Goal: Information Seeking & Learning: Learn about a topic

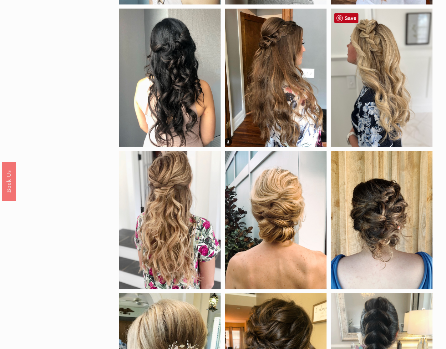
scroll to position [214, 0]
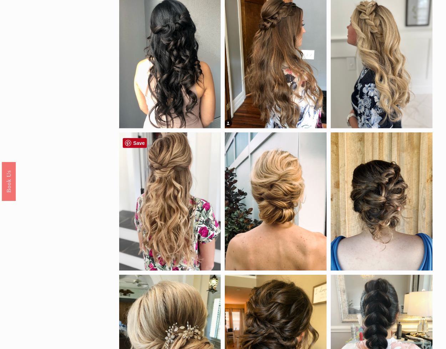
click at [188, 256] on div at bounding box center [170, 201] width 102 height 138
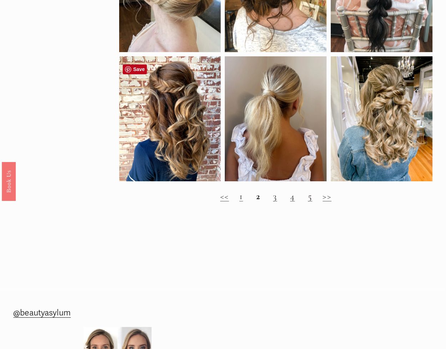
scroll to position [606, 0]
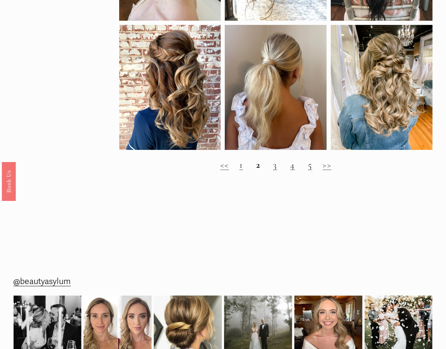
click at [258, 170] on strong "2" at bounding box center [258, 164] width 4 height 11
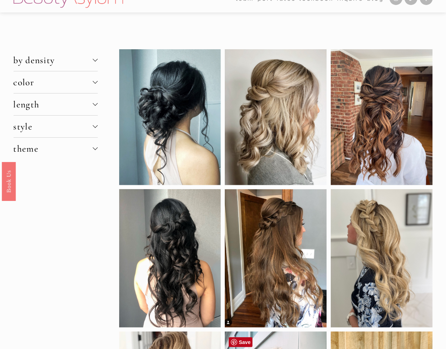
scroll to position [0, 0]
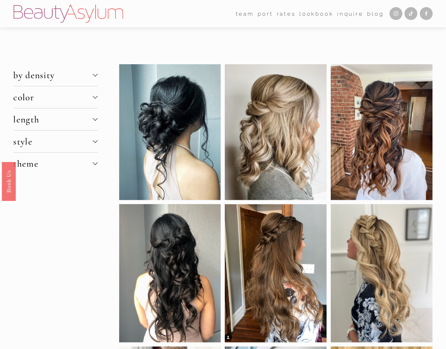
click at [97, 142] on div at bounding box center [95, 141] width 5 height 5
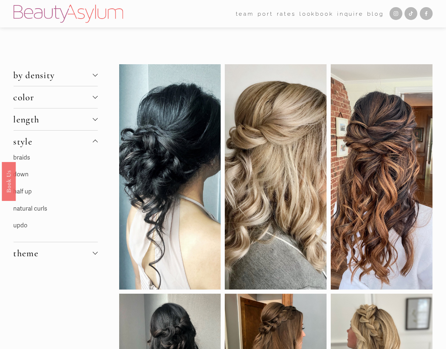
click at [26, 192] on link "half up" at bounding box center [23, 190] width 19 height 7
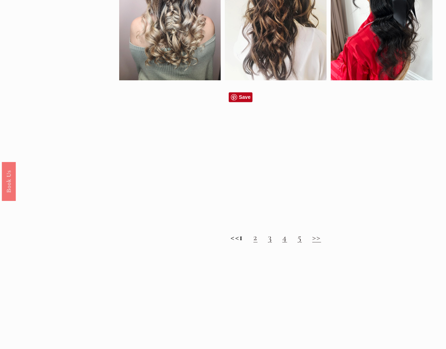
scroll to position [499, 0]
